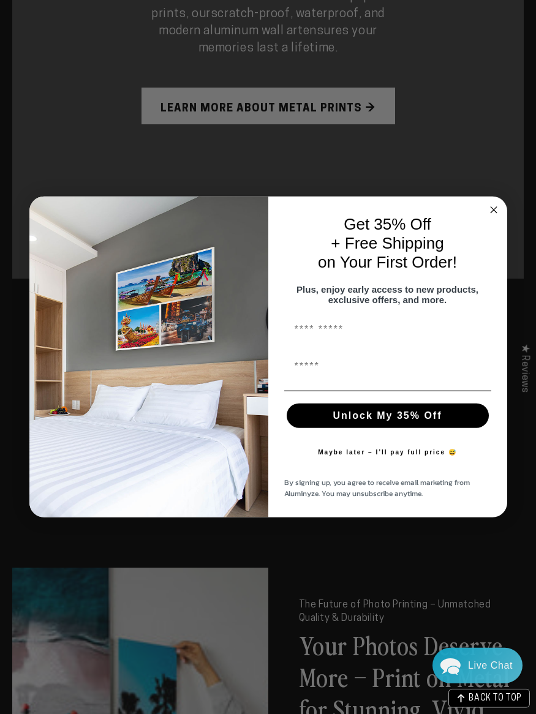
scroll to position [983, 0]
click at [499, 218] on circle "Close dialog" at bounding box center [493, 210] width 14 height 14
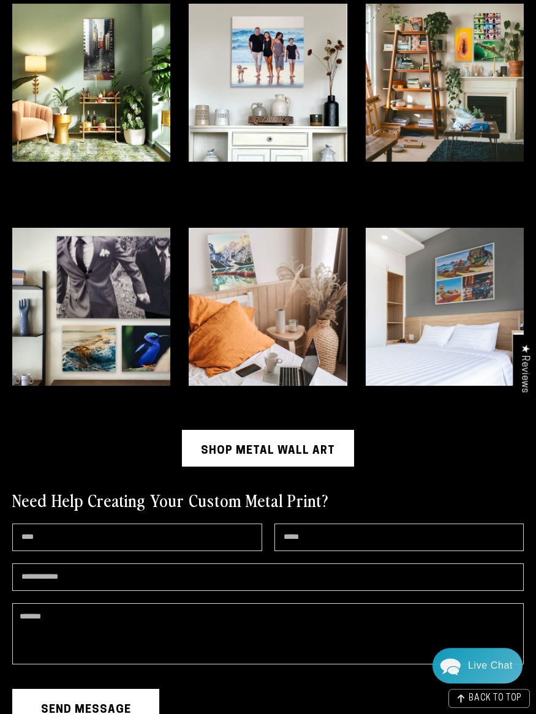
scroll to position [2788, 0]
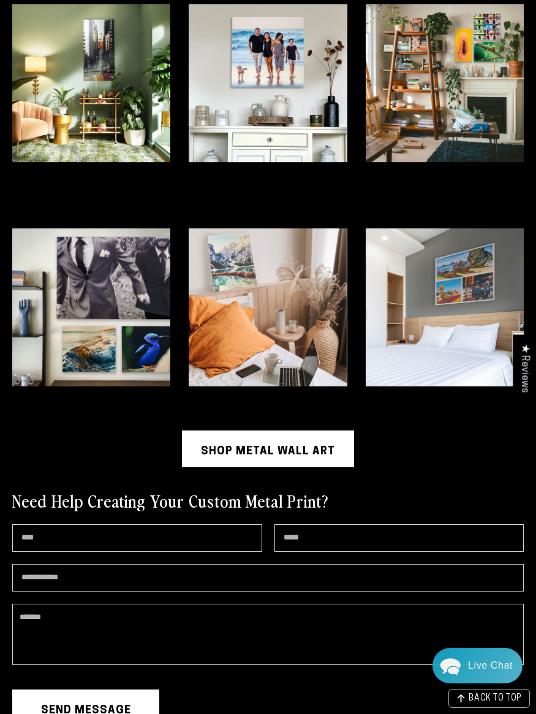
click at [295, 467] on link "Shop Metal Wall Art" at bounding box center [268, 449] width 172 height 37
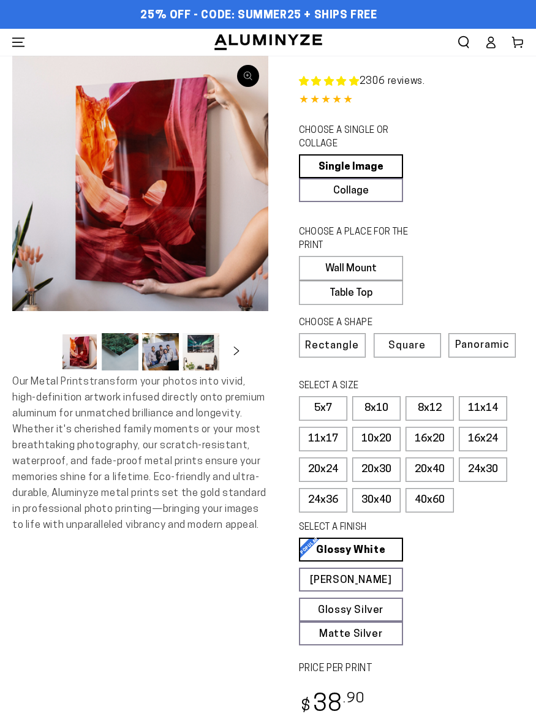
select select "**********"
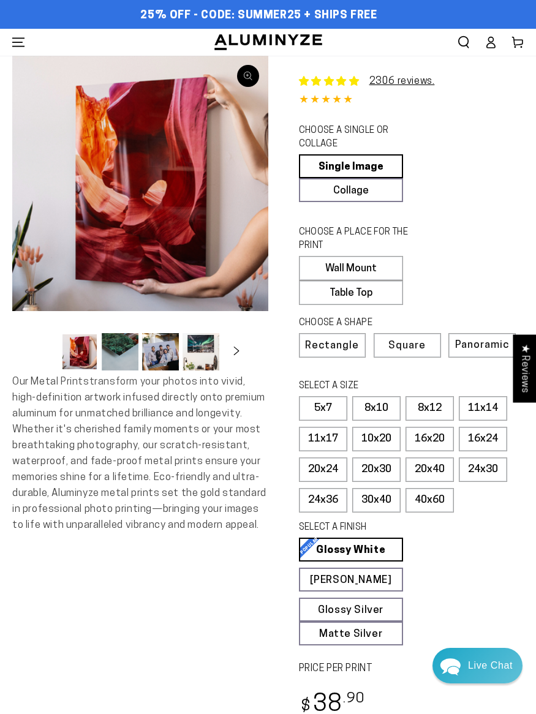
click at [513, 448] on fieldset "SELECT A SIZE Learn more 5x7 8x10" at bounding box center [408, 449] width 218 height 139
click at [508, 538] on div "SELECT A FINISH Learn more" at bounding box center [408, 529] width 218 height 17
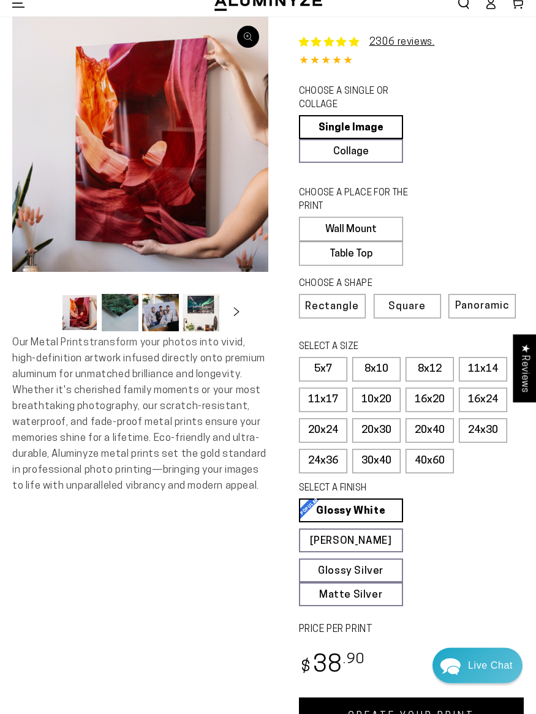
scroll to position [39, 0]
click at [349, 262] on label "Table Top" at bounding box center [351, 253] width 104 height 25
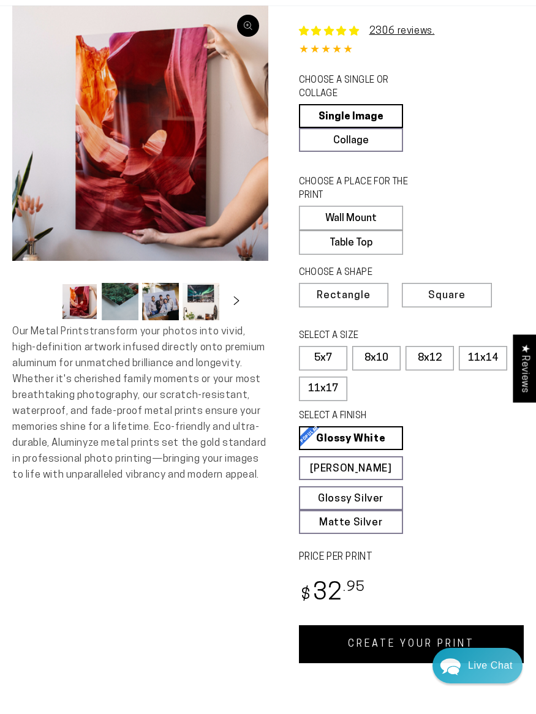
scroll to position [51, 0]
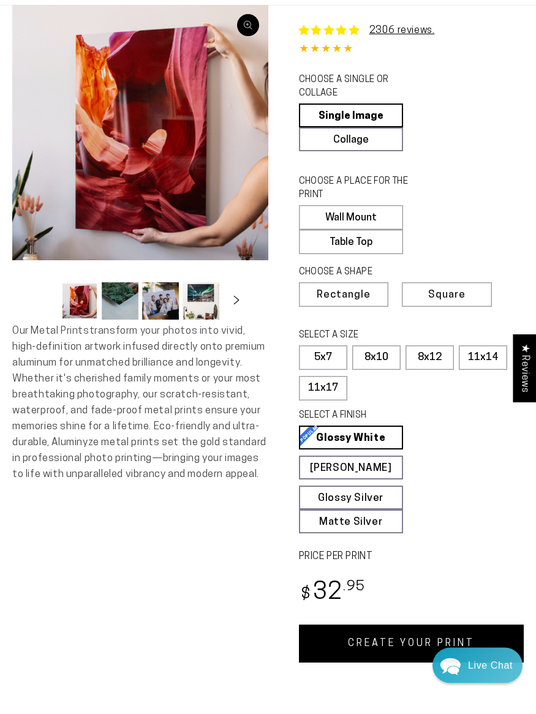
click at [437, 366] on label "8x12" at bounding box center [430, 358] width 48 height 25
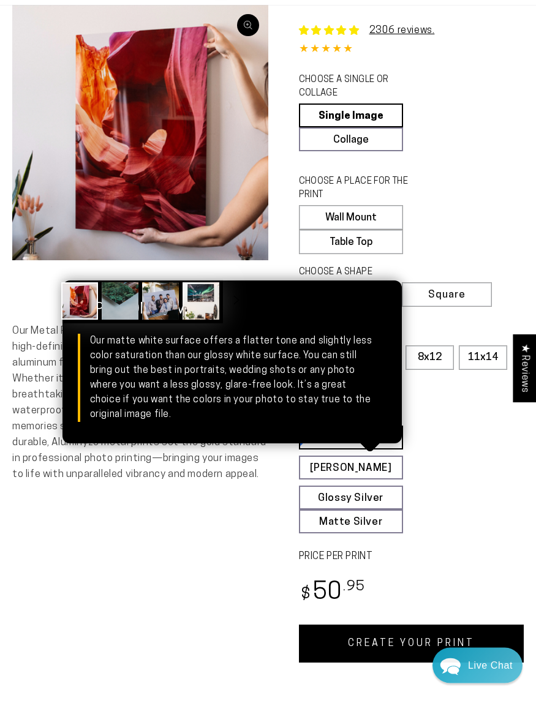
click at [342, 480] on link "[PERSON_NAME] Matte White Our matte white surface offers a flatter tone and sli…" at bounding box center [351, 468] width 104 height 24
click at [474, 471] on fieldset "SELECT A FINISH Learn more Glossy White Glossy White Our bright white glossy su…" at bounding box center [408, 471] width 218 height 124
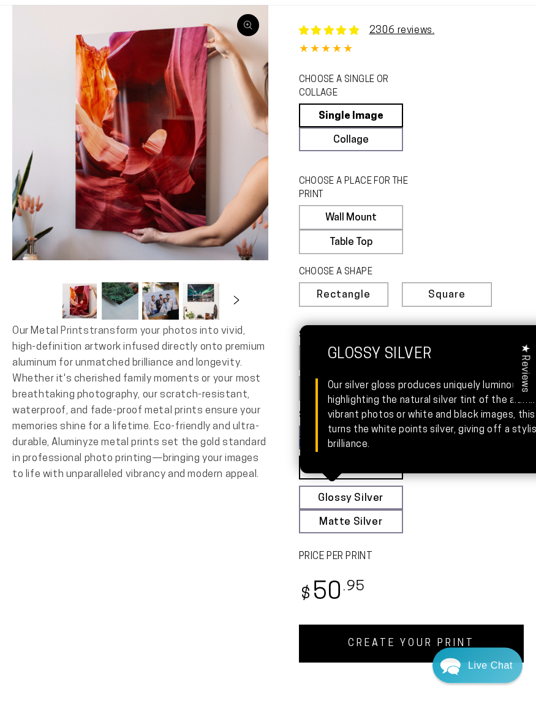
click at [342, 510] on link "Glossy Silver Glossy Silver Our silver gloss produces uniquely luminous prints …" at bounding box center [351, 498] width 104 height 24
click at [469, 534] on fieldset "SELECT A FINISH Learn more Glossy White Glossy White Our bright white glossy su…" at bounding box center [408, 471] width 218 height 124
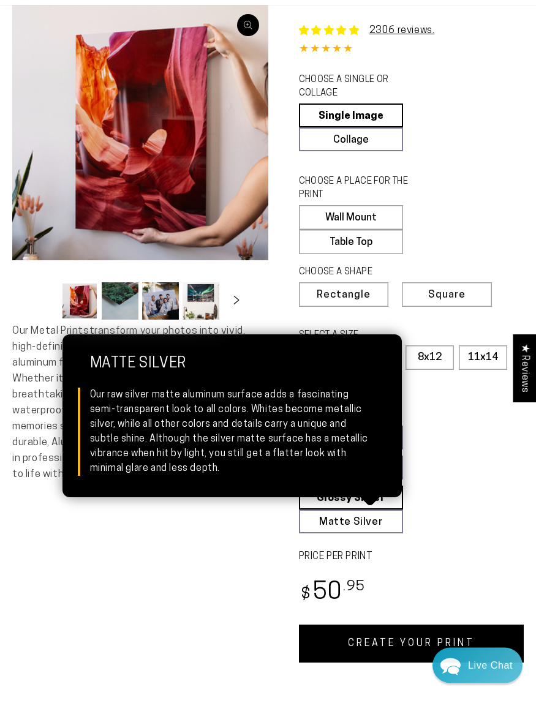
click at [338, 534] on link "Matte Silver Matte Silver Our raw silver matte aluminum surface adds a fascinat…" at bounding box center [351, 522] width 104 height 24
click at [451, 471] on fieldset "SELECT A FINISH Learn more Glossy White Glossy White Our bright white glossy su…" at bounding box center [408, 471] width 218 height 124
